Goal: Contribute content: Contribute content

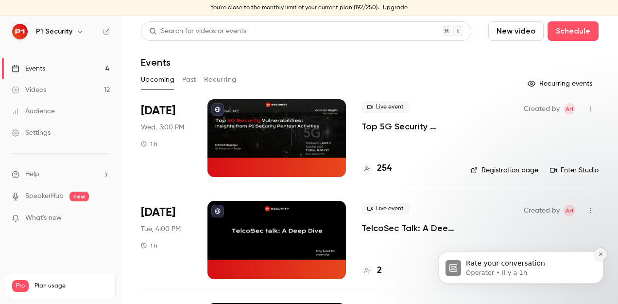
click at [603, 254] on icon "Dismiss notification" at bounding box center [600, 253] width 5 height 5
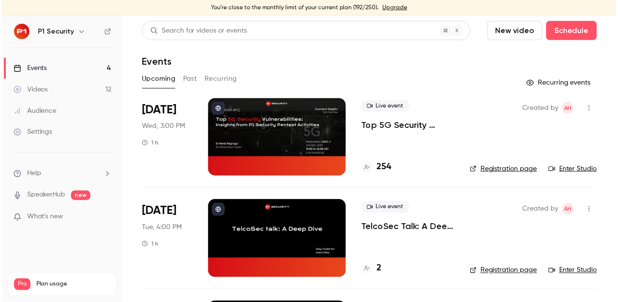
scroll to position [1, 0]
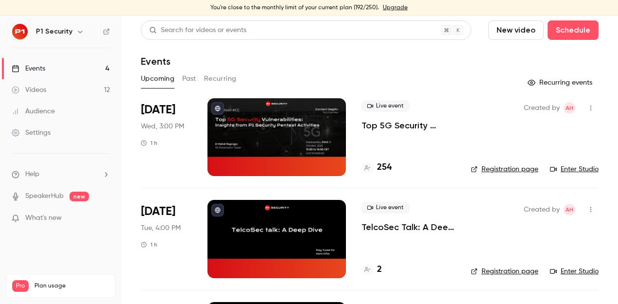
click at [503, 32] on button "New video" at bounding box center [516, 29] width 55 height 19
click at [470, 61] on div at bounding box center [309, 152] width 618 height 304
click at [500, 35] on button "New video" at bounding box center [516, 29] width 55 height 19
click at [537, 60] on div "Record" at bounding box center [545, 57] width 74 height 10
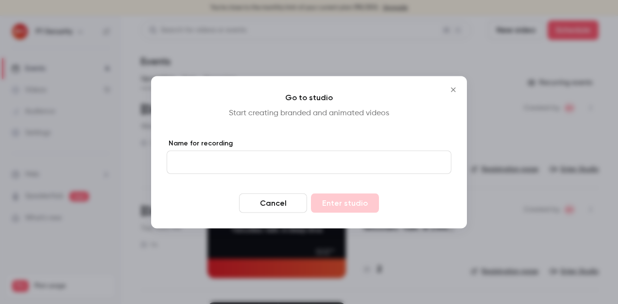
click at [281, 165] on input "Name for recording" at bounding box center [309, 161] width 285 height 23
type input "******"
click at [356, 204] on button "Enter studio" at bounding box center [345, 202] width 68 height 19
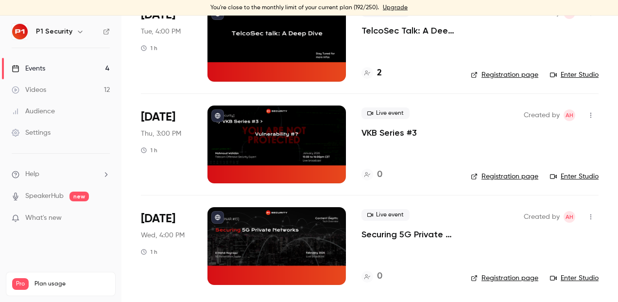
scroll to position [7, 0]
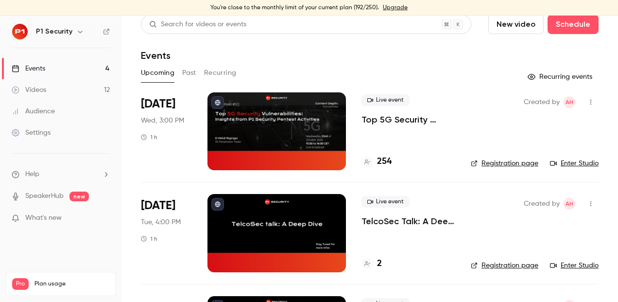
click at [518, 31] on button "New video" at bounding box center [516, 24] width 55 height 19
click at [45, 87] on div at bounding box center [309, 151] width 618 height 302
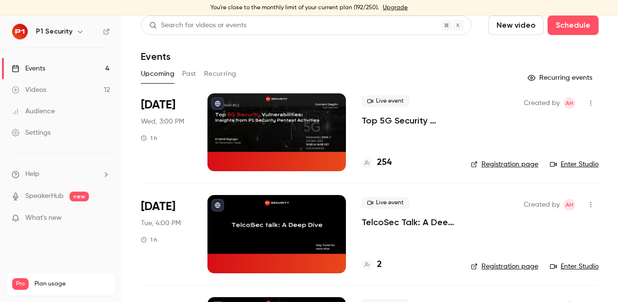
click at [31, 91] on div "Videos" at bounding box center [29, 90] width 35 height 10
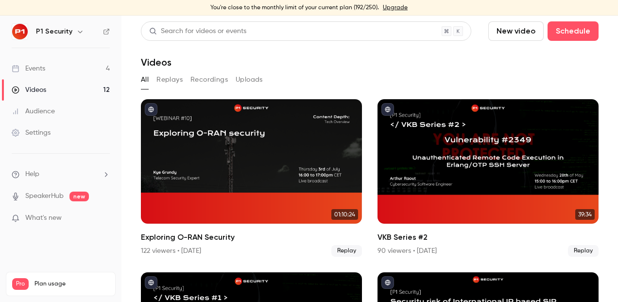
click at [219, 80] on button "Recordings" at bounding box center [209, 80] width 37 height 16
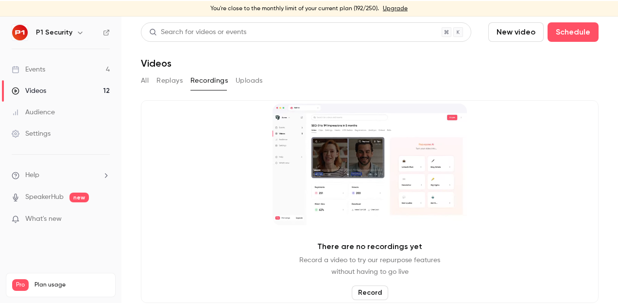
scroll to position [12, 0]
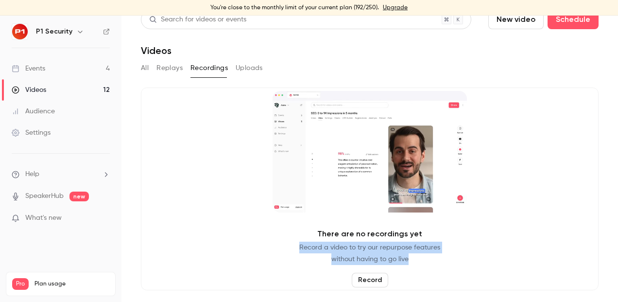
drag, startPoint x: 415, startPoint y: 264, endPoint x: 297, endPoint y: 250, distance: 119.4
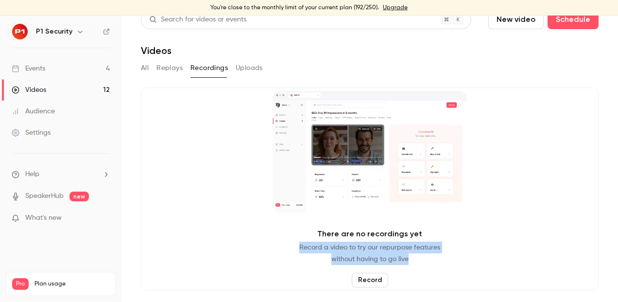
click at [299, 250] on p "Record a video to try our repurpose features without having to go live" at bounding box center [369, 253] width 141 height 23
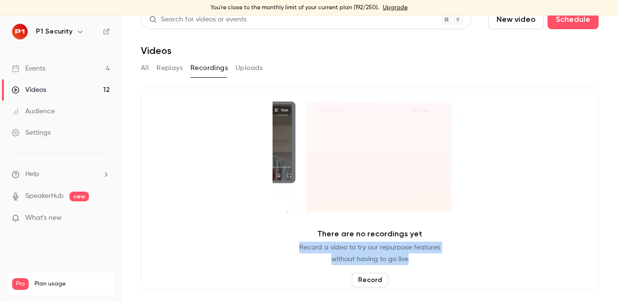
click at [297, 250] on div "There are no recordings yet Record a video to try our repurpose features withou…" at bounding box center [370, 188] width 458 height 203
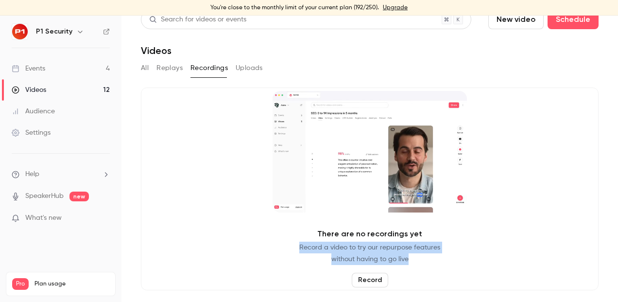
click at [299, 250] on p "Record a video to try our repurpose features without having to go live" at bounding box center [369, 253] width 141 height 23
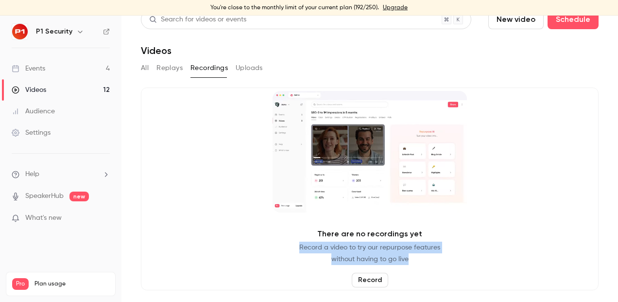
drag, startPoint x: 297, startPoint y: 250, endPoint x: 411, endPoint y: 260, distance: 114.7
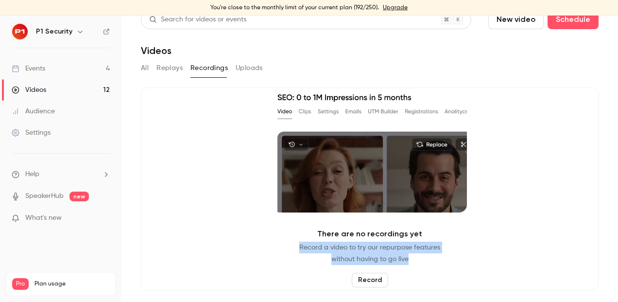
click at [411, 260] on p "Record a video to try our repurpose features without having to go live" at bounding box center [369, 253] width 141 height 23
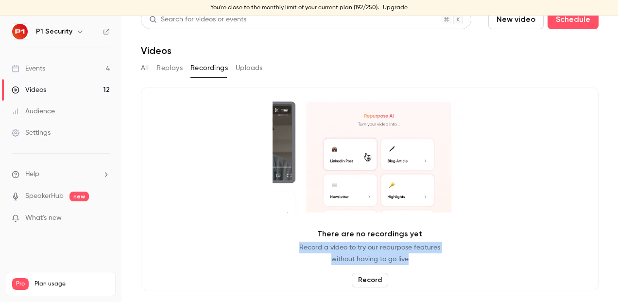
click at [411, 260] on p "Record a video to try our repurpose features without having to go live" at bounding box center [369, 253] width 141 height 23
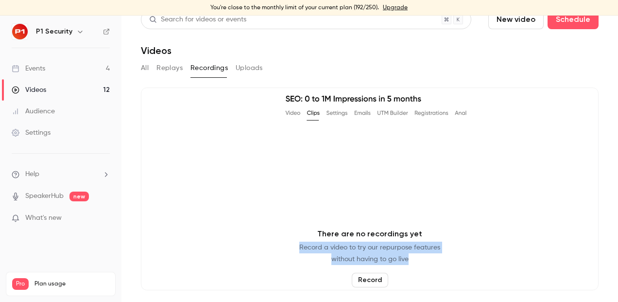
click at [411, 260] on p "Record a video to try our repurpose features without having to go live" at bounding box center [369, 253] width 141 height 23
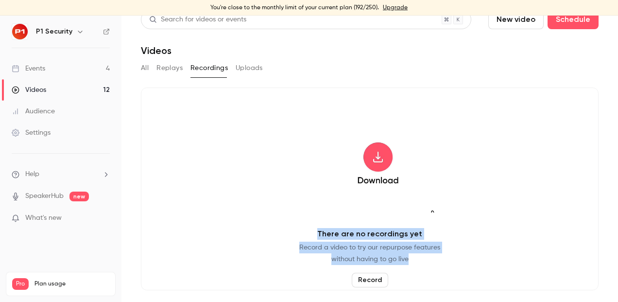
drag, startPoint x: 407, startPoint y: 261, endPoint x: 317, endPoint y: 236, distance: 92.8
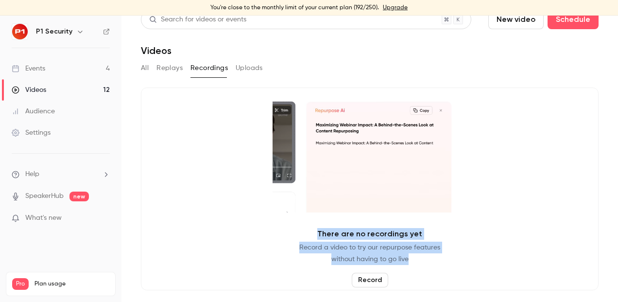
click at [317, 236] on div "There are no recordings yet Record a video to try our repurpose features withou…" at bounding box center [370, 188] width 458 height 203
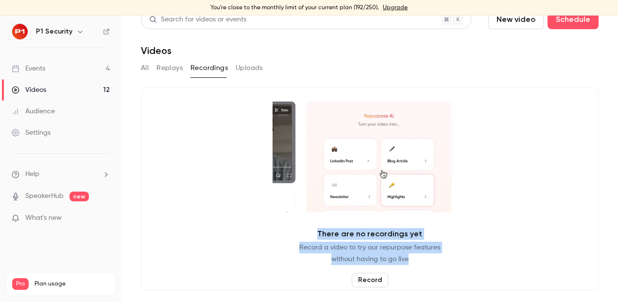
click at [317, 236] on p "There are no recordings yet" at bounding box center [369, 234] width 105 height 12
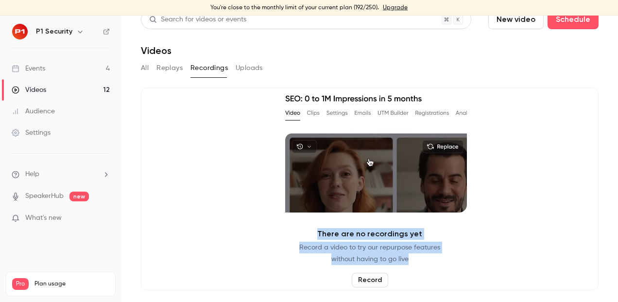
click at [522, 18] on button "New video" at bounding box center [516, 19] width 55 height 19
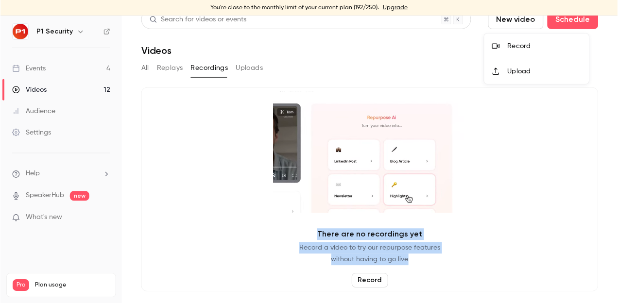
scroll to position [0, 0]
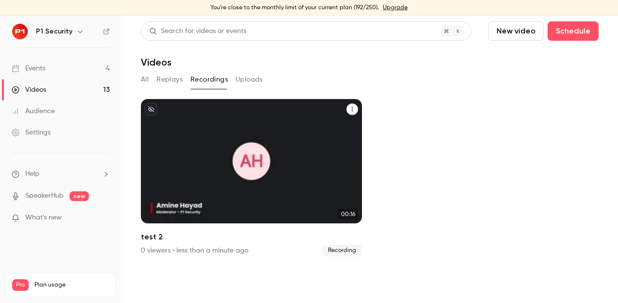
click at [197, 158] on div "P1 Security Oct 8 test 2" at bounding box center [251, 161] width 221 height 124
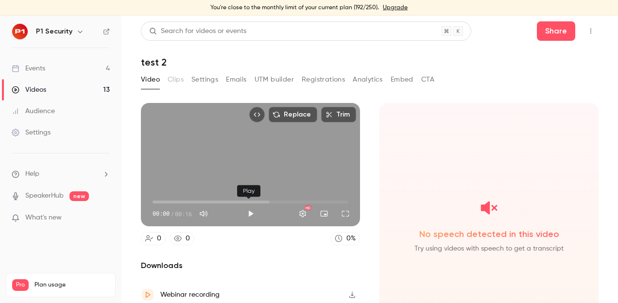
click at [247, 209] on button "Play" at bounding box center [250, 213] width 19 height 19
click at [268, 195] on span "00:10" at bounding box center [251, 202] width 196 height 16
click at [321, 198] on span "00:15" at bounding box center [251, 202] width 196 height 16
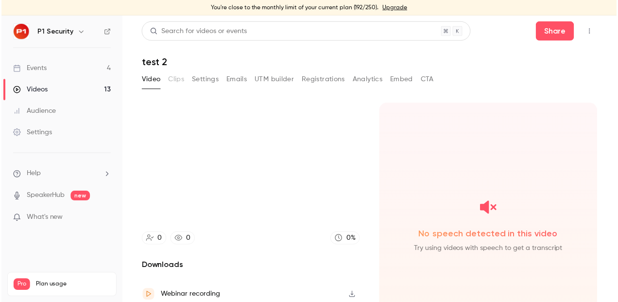
scroll to position [36, 0]
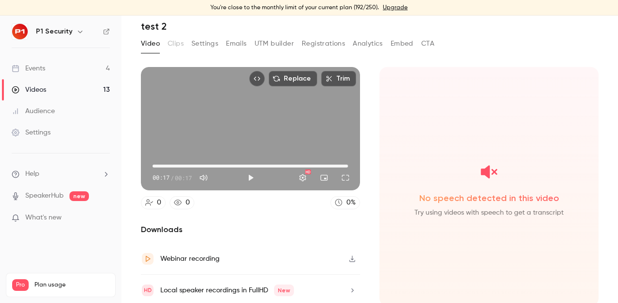
click at [349, 256] on icon "button" at bounding box center [353, 259] width 8 height 7
click at [380, 106] on div "No speech detected in this video Try using videos with speech to get a transcri…" at bounding box center [489, 186] width 219 height 239
type input "****"
click at [209, 38] on button "Settings" at bounding box center [205, 43] width 27 height 16
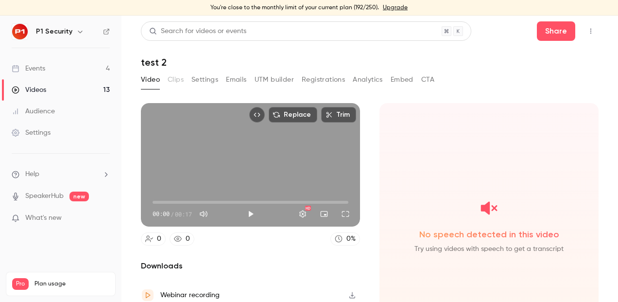
click at [90, 89] on link "Videos 13" at bounding box center [61, 89] width 122 height 21
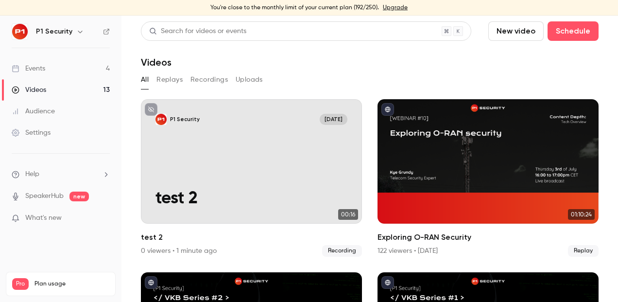
click at [201, 81] on button "Recordings" at bounding box center [209, 80] width 37 height 16
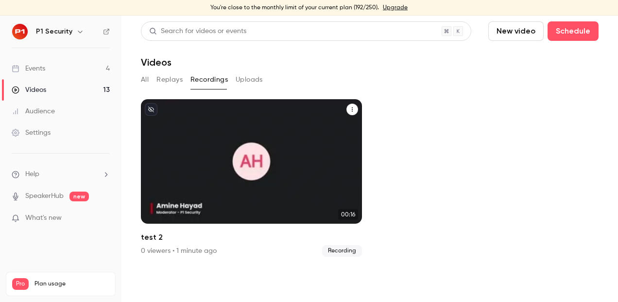
click at [152, 110] on icon "unpublished" at bounding box center [151, 109] width 6 height 6
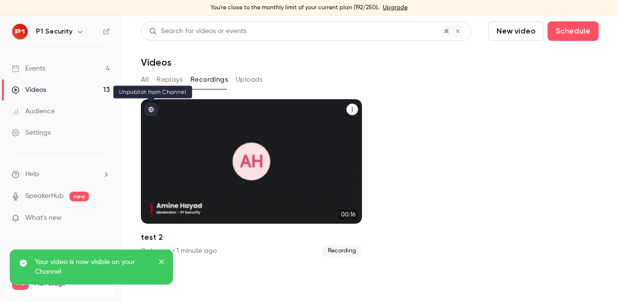
click at [150, 109] on icon "published" at bounding box center [151, 109] width 5 height 5
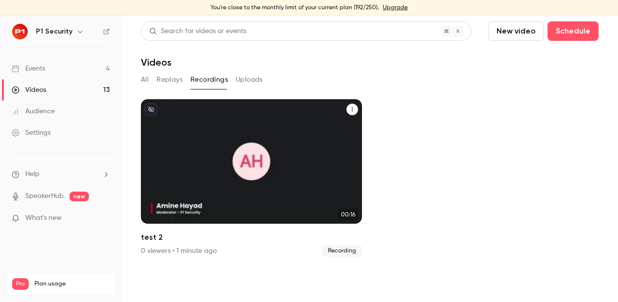
click at [350, 111] on icon "test 2" at bounding box center [352, 109] width 6 height 6
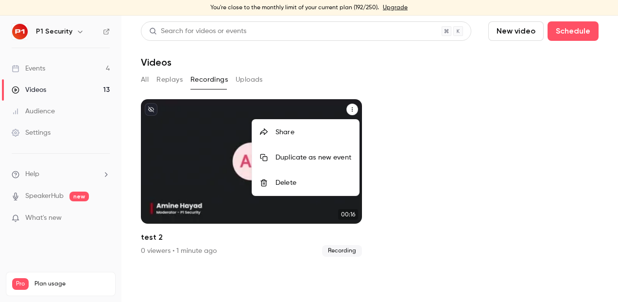
click at [232, 169] on div at bounding box center [309, 151] width 618 height 302
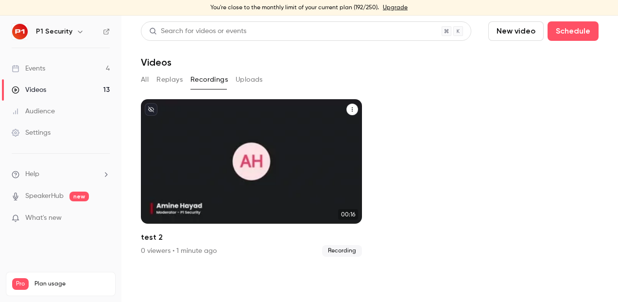
click at [232, 169] on div "P1 Security Oct 8 test 2" at bounding box center [251, 161] width 221 height 124
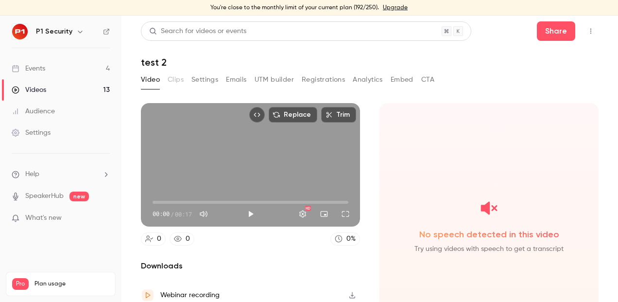
click at [74, 69] on link "Events 4" at bounding box center [61, 68] width 122 height 21
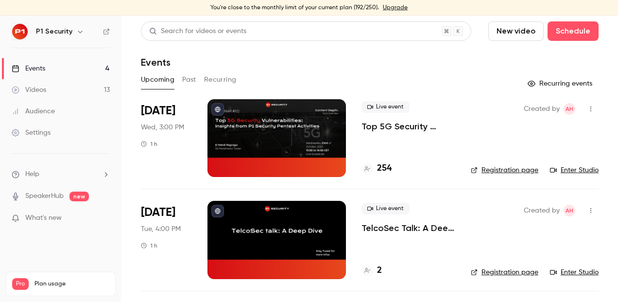
click at [503, 31] on button "New video" at bounding box center [516, 30] width 55 height 19
click at [514, 61] on div "Record" at bounding box center [545, 58] width 74 height 10
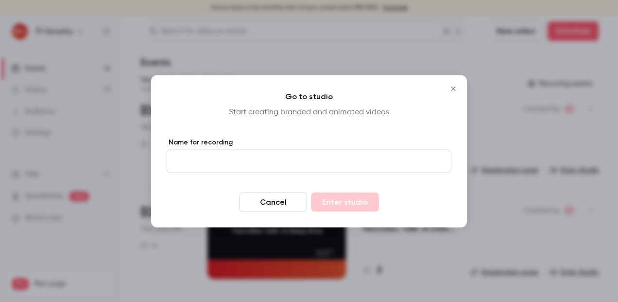
click at [333, 165] on input "Name for recording" at bounding box center [309, 160] width 285 height 23
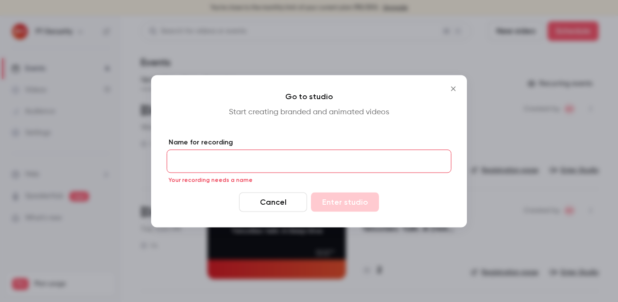
click at [347, 126] on div "Go to studio Start creating branded and animated videos Name for recording Your…" at bounding box center [309, 151] width 316 height 152
click at [381, 161] on input "Name for recording" at bounding box center [309, 160] width 285 height 23
drag, startPoint x: 338, startPoint y: 99, endPoint x: 289, endPoint y: 95, distance: 49.2
click at [289, 95] on h4 "Go to studio" at bounding box center [309, 96] width 285 height 12
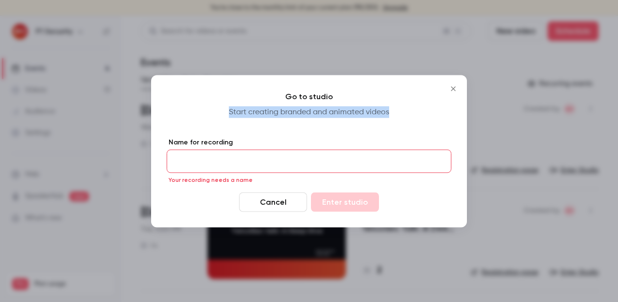
drag, startPoint x: 227, startPoint y: 113, endPoint x: 409, endPoint y: 116, distance: 181.8
click at [409, 116] on p "Start creating branded and animated videos" at bounding box center [309, 112] width 285 height 12
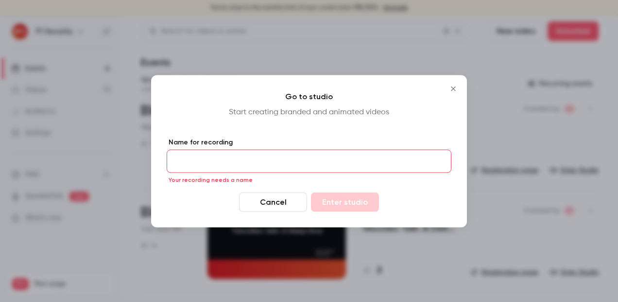
click at [409, 116] on p "Start creating branded and animated videos" at bounding box center [309, 112] width 285 height 12
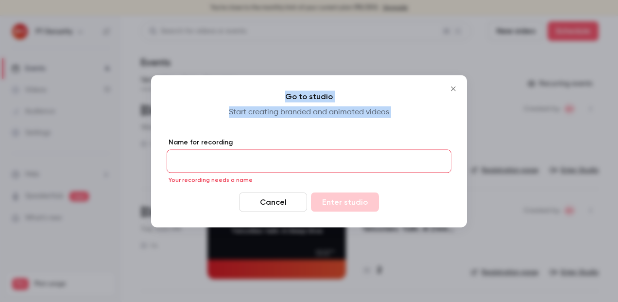
drag, startPoint x: 409, startPoint y: 116, endPoint x: 281, endPoint y: 102, distance: 129.1
click at [281, 102] on div "Go to studio Start creating branded and animated videos Name for recording Your…" at bounding box center [309, 151] width 316 height 152
click at [281, 102] on h4 "Go to studio" at bounding box center [309, 96] width 285 height 12
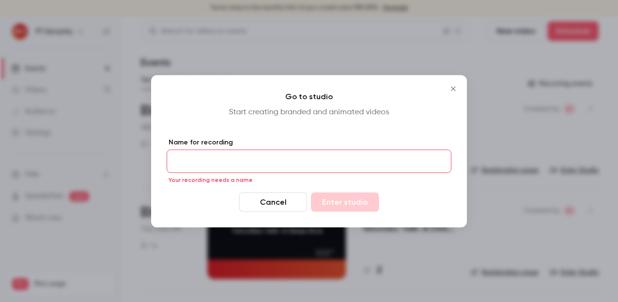
click at [327, 166] on input "Name for recording" at bounding box center [309, 160] width 285 height 23
paste input "**********"
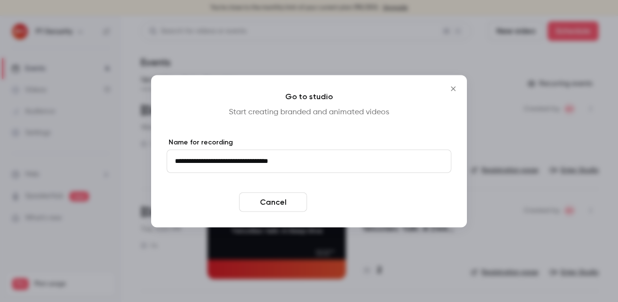
type input "**********"
click at [341, 200] on button "Enter studio" at bounding box center [345, 201] width 68 height 19
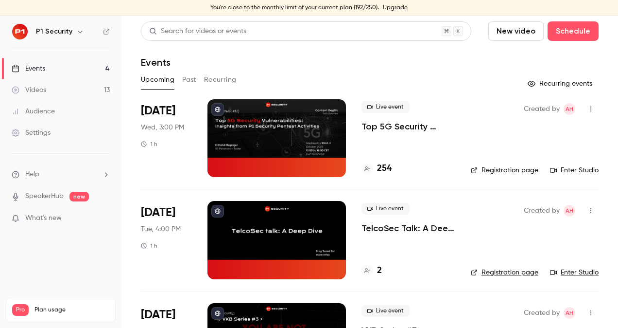
click at [399, 125] on p "Top 5G Security Vulnerabilities: Insights from P1 Security Pentest Activities" at bounding box center [409, 127] width 94 height 12
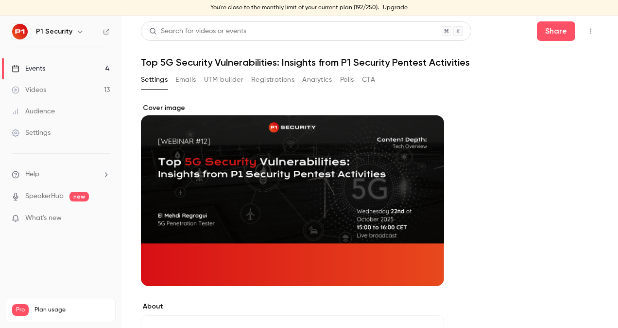
click at [267, 81] on button "Registrations" at bounding box center [272, 80] width 43 height 16
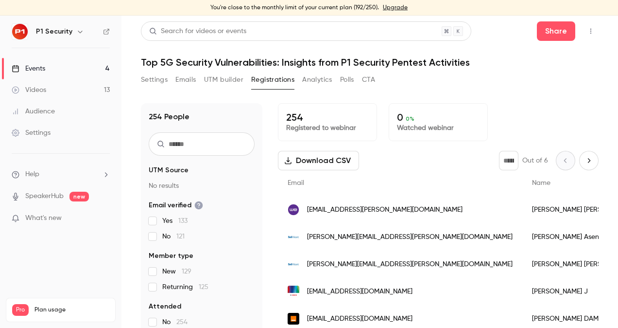
click at [93, 69] on link "Events 4" at bounding box center [61, 68] width 122 height 21
